Goal: Transaction & Acquisition: Obtain resource

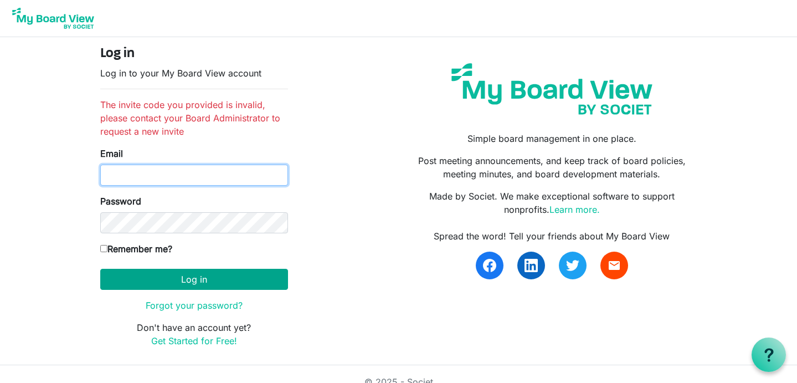
type input "[PERSON_NAME][EMAIL_ADDRESS][PERSON_NAME][DOMAIN_NAME]"
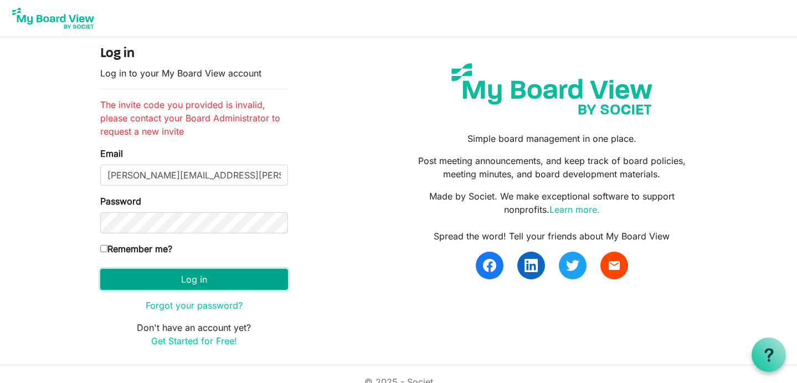
click at [176, 275] on button "Log in" at bounding box center [194, 279] width 188 height 21
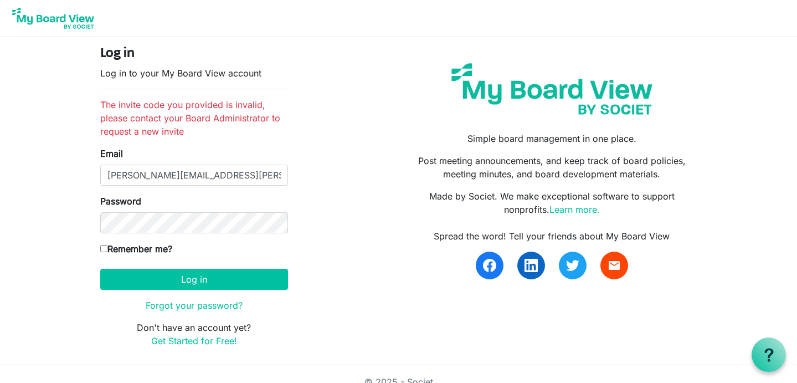
click at [74, 21] on img at bounding box center [53, 18] width 89 height 28
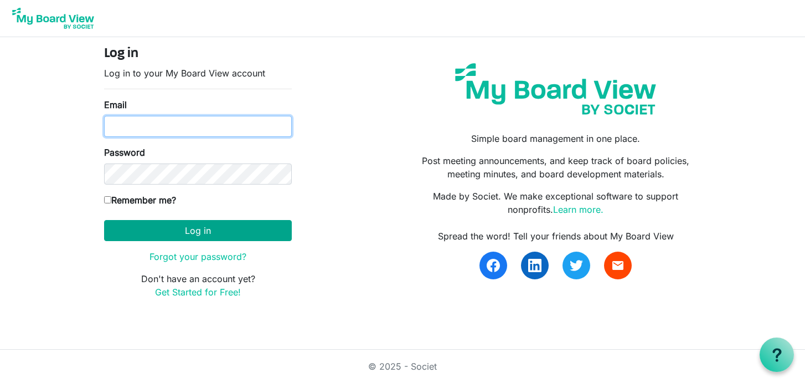
type input "[PERSON_NAME][EMAIL_ADDRESS][PERSON_NAME][DOMAIN_NAME]"
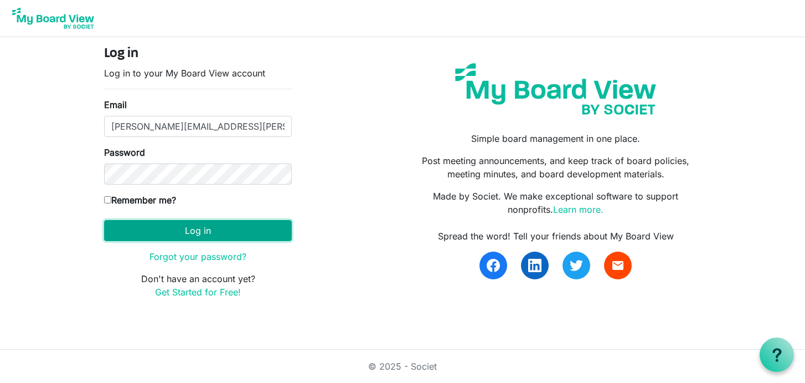
click at [214, 233] on button "Log in" at bounding box center [198, 230] width 188 height 21
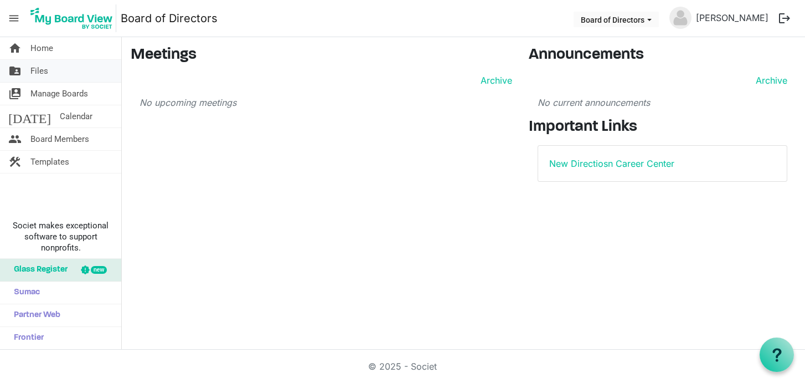
click at [44, 68] on span "Files" at bounding box center [39, 71] width 18 height 22
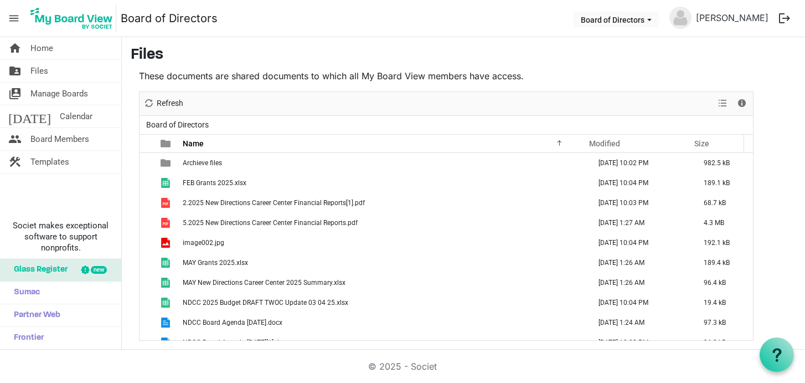
click at [650, 77] on p "These documents are shared documents to which all My Board View members have ac…" at bounding box center [446, 75] width 615 height 13
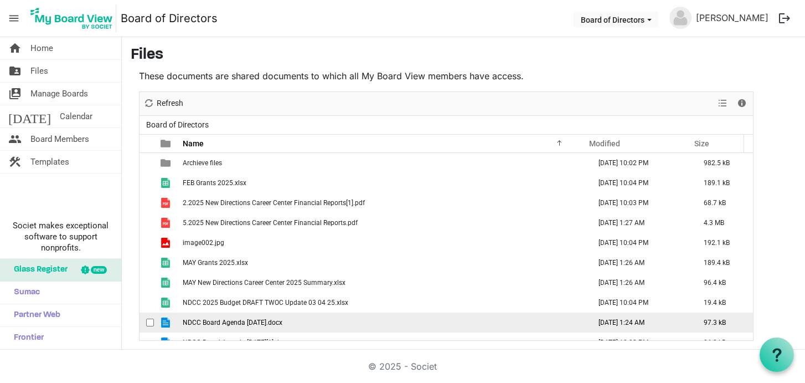
click at [220, 321] on span "NDCC Board Agenda June 2025.docx" at bounding box center [233, 322] width 100 height 8
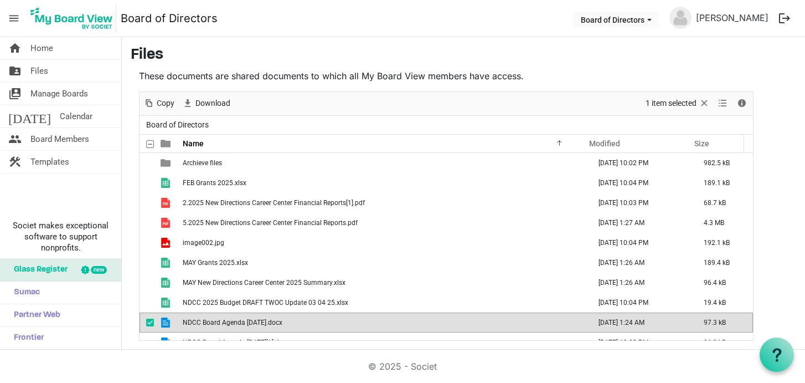
click at [252, 322] on span "NDCC Board Agenda June 2025.docx" at bounding box center [233, 322] width 100 height 8
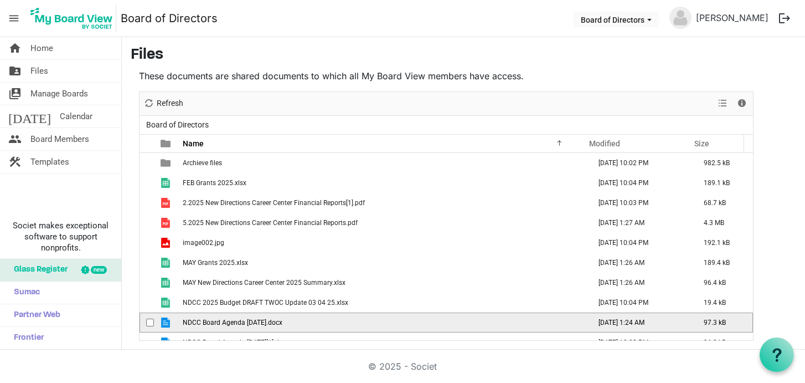
click at [252, 322] on span "NDCC Board Agenda June 2025.docx" at bounding box center [233, 322] width 100 height 8
